Goal: Task Accomplishment & Management: Use online tool/utility

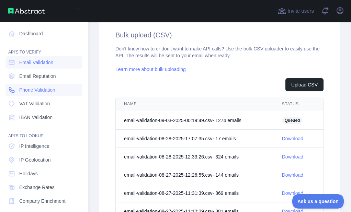
scroll to position [255, 0]
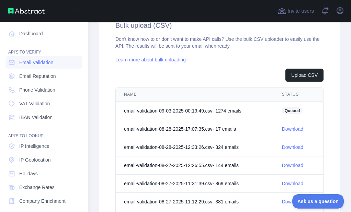
click at [20, 83] on nav "Dashboard API'S TO VERIFY Email Validation Email Reputation Phone Validation VA…" at bounding box center [43, 156] width 77 height 269
click at [19, 86] on link "Phone Validation" at bounding box center [43, 90] width 77 height 12
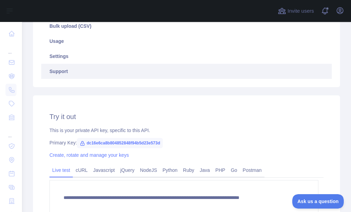
scroll to position [143, 0]
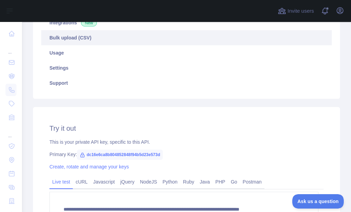
click at [85, 45] on link "Bulk upload (CSV)" at bounding box center [186, 37] width 290 height 15
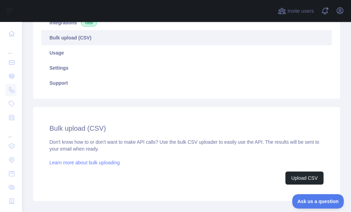
click at [86, 40] on link "Bulk upload (CSV)" at bounding box center [186, 37] width 290 height 15
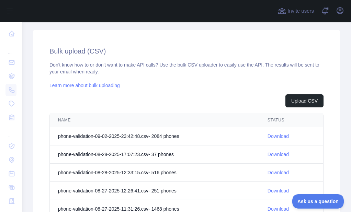
scroll to position [246, 0]
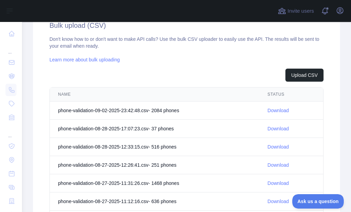
click at [268, 106] on td "Download" at bounding box center [291, 111] width 64 height 18
click at [268, 110] on link "Download" at bounding box center [277, 110] width 21 height 5
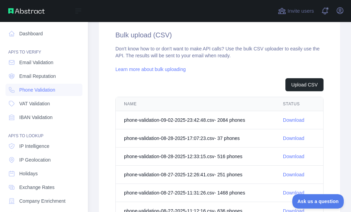
scroll to position [255, 0]
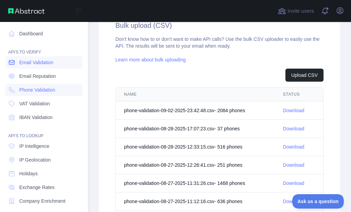
click at [27, 66] on span "Email Validation" at bounding box center [36, 62] width 34 height 7
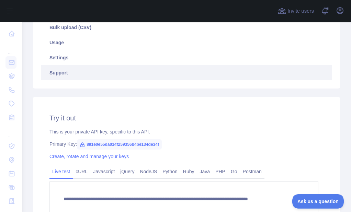
scroll to position [143, 0]
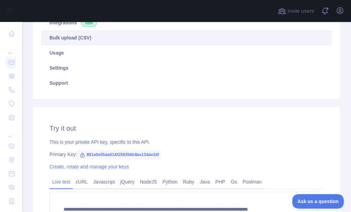
click at [73, 42] on link "Bulk upload (CSV)" at bounding box center [186, 37] width 290 height 15
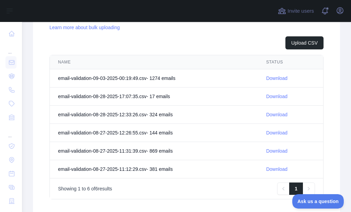
scroll to position [280, 0]
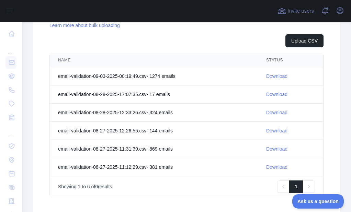
click at [276, 73] on link "Download" at bounding box center [276, 75] width 21 height 5
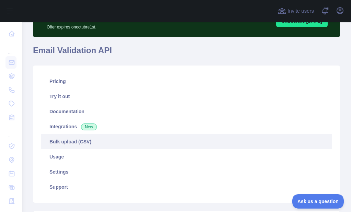
scroll to position [0, 0]
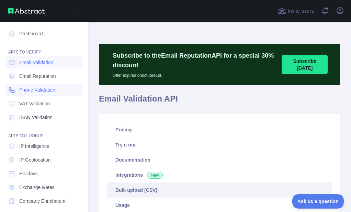
click at [16, 87] on link "Phone Validation" at bounding box center [43, 90] width 77 height 12
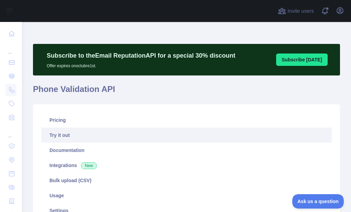
scroll to position [34, 0]
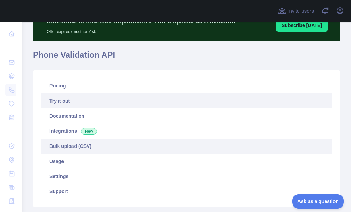
click at [68, 146] on link "Bulk upload (CSV)" at bounding box center [186, 146] width 290 height 15
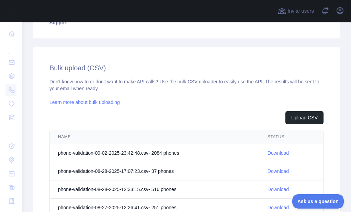
scroll to position [206, 0]
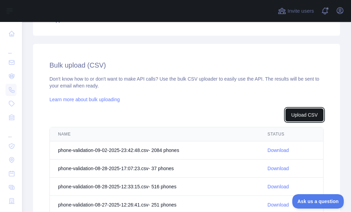
click at [288, 117] on button "Upload CSV" at bounding box center [304, 114] width 38 height 13
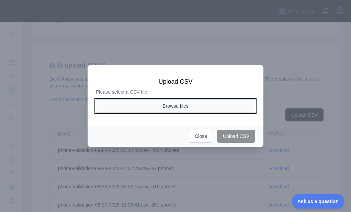
click at [161, 102] on button "Browse files" at bounding box center [175, 106] width 159 height 13
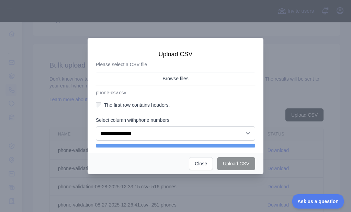
click at [130, 105] on label "The first row contains headers." at bounding box center [175, 105] width 159 height 7
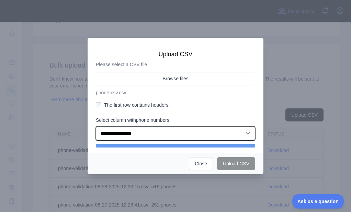
click at [127, 132] on select "**********" at bounding box center [175, 133] width 159 height 14
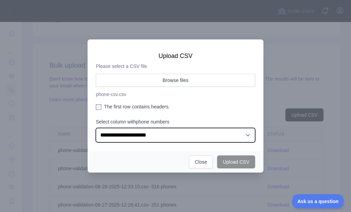
click at [96, 128] on select "**********" at bounding box center [175, 135] width 159 height 14
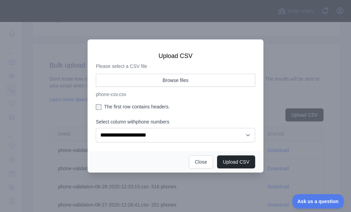
click at [255, 158] on div "Upload CSV Close" at bounding box center [176, 161] width 176 height 21
drag, startPoint x: 241, startPoint y: 163, endPoint x: 236, endPoint y: 165, distance: 5.3
click at [240, 164] on button "Upload CSV" at bounding box center [236, 161] width 38 height 13
select select "**"
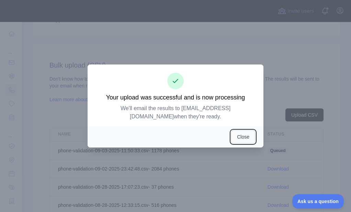
click at [243, 132] on button "Close" at bounding box center [243, 136] width 24 height 13
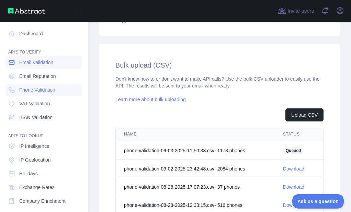
click at [11, 61] on icon at bounding box center [11, 62] width 5 height 4
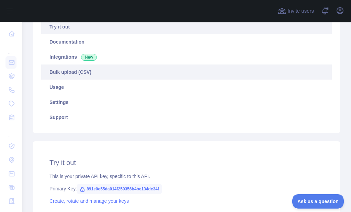
scroll to position [103, 0]
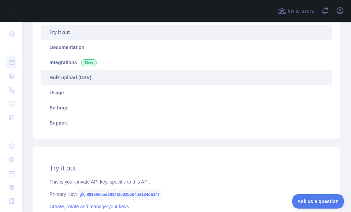
click at [76, 76] on link "Bulk upload (CSV)" at bounding box center [186, 77] width 290 height 15
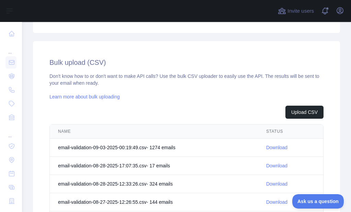
scroll to position [240, 0]
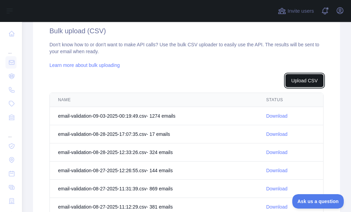
click at [302, 84] on button "Upload CSV" at bounding box center [304, 80] width 38 height 13
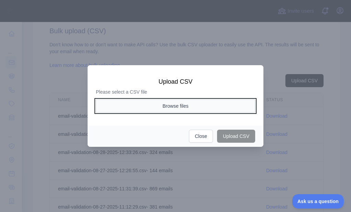
click at [170, 102] on button "Browse files" at bounding box center [175, 106] width 159 height 13
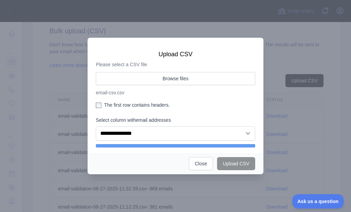
click at [121, 106] on label "The first row contains headers." at bounding box center [175, 105] width 159 height 7
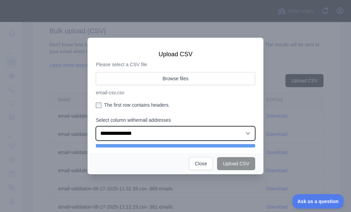
click at [126, 128] on select "**********" at bounding box center [175, 133] width 159 height 14
click at [96, 126] on select "**********" at bounding box center [175, 133] width 159 height 14
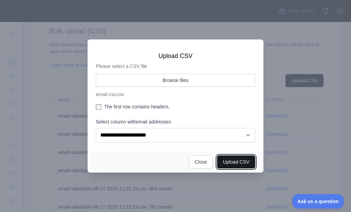
click at [243, 160] on button "Upload CSV" at bounding box center [236, 161] width 38 height 13
select select "**"
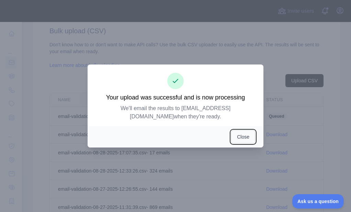
click at [237, 130] on button "Close" at bounding box center [243, 136] width 24 height 13
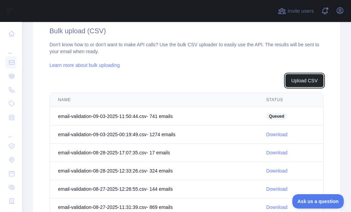
scroll to position [206, 0]
